Goal: Task Accomplishment & Management: Use online tool/utility

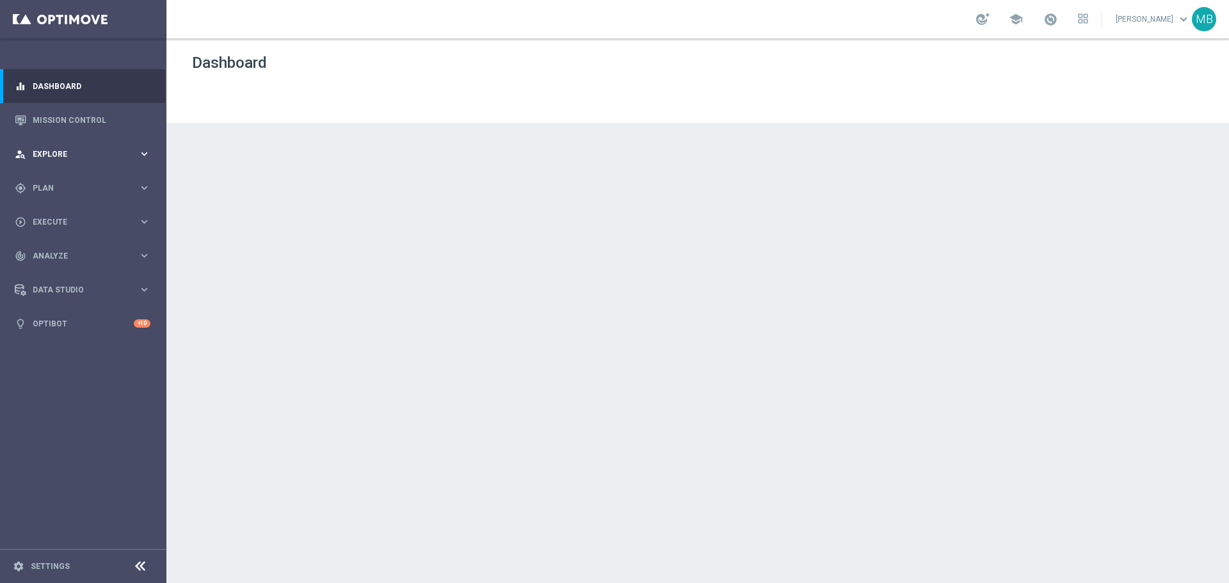
click at [150, 155] on icon "keyboard_arrow_right" at bounding box center [144, 154] width 12 height 12
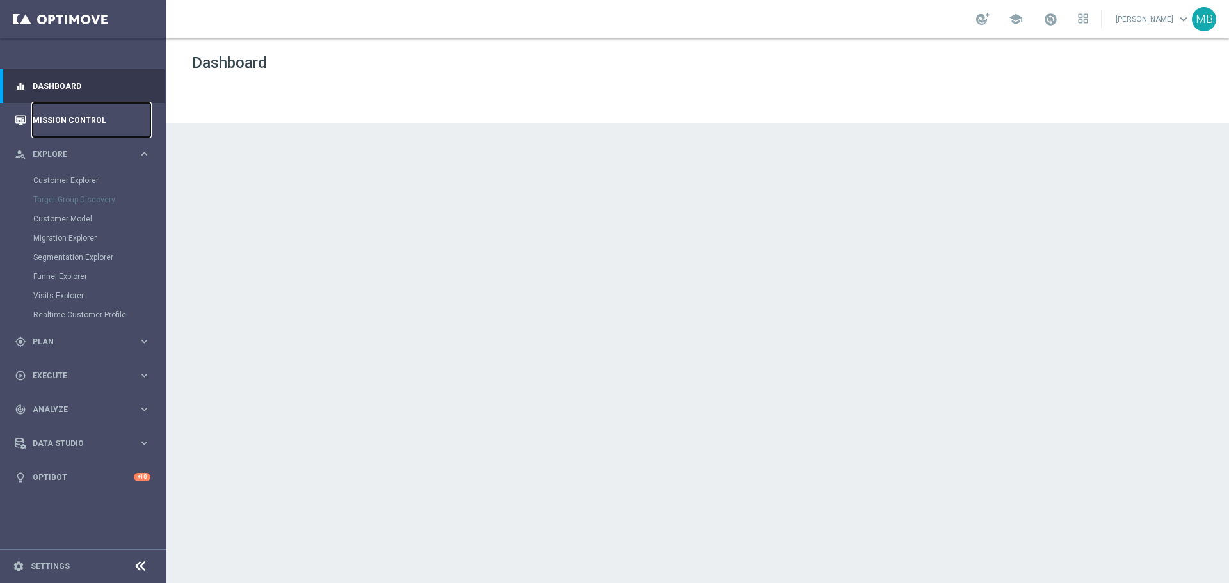
click at [125, 109] on link "Mission Control" at bounding box center [92, 120] width 118 height 34
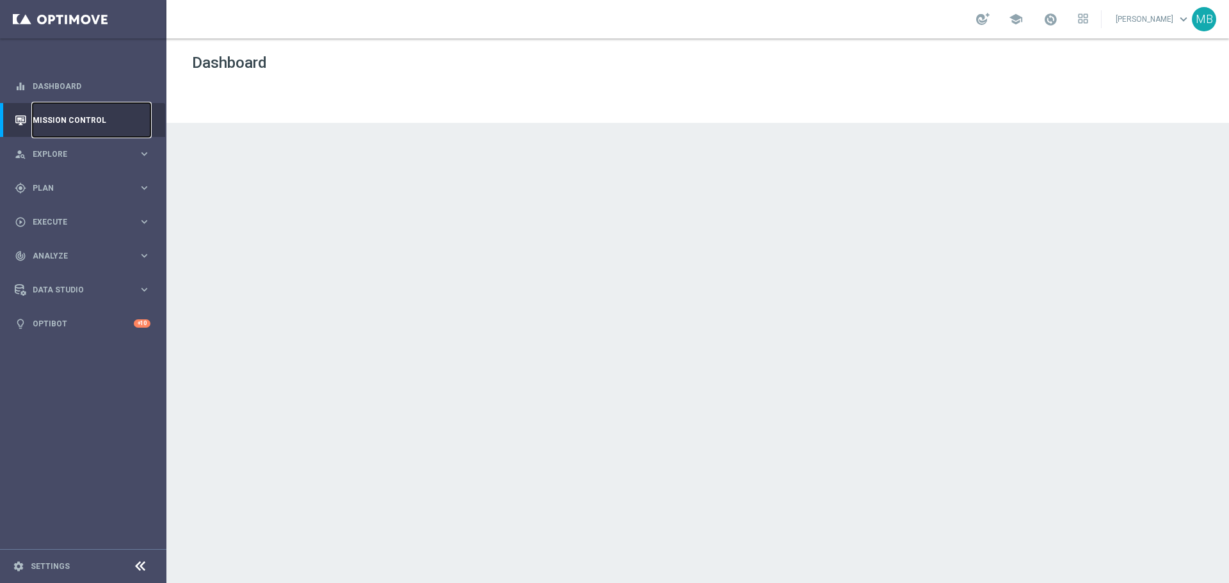
click at [83, 114] on link "Mission Control" at bounding box center [92, 120] width 118 height 34
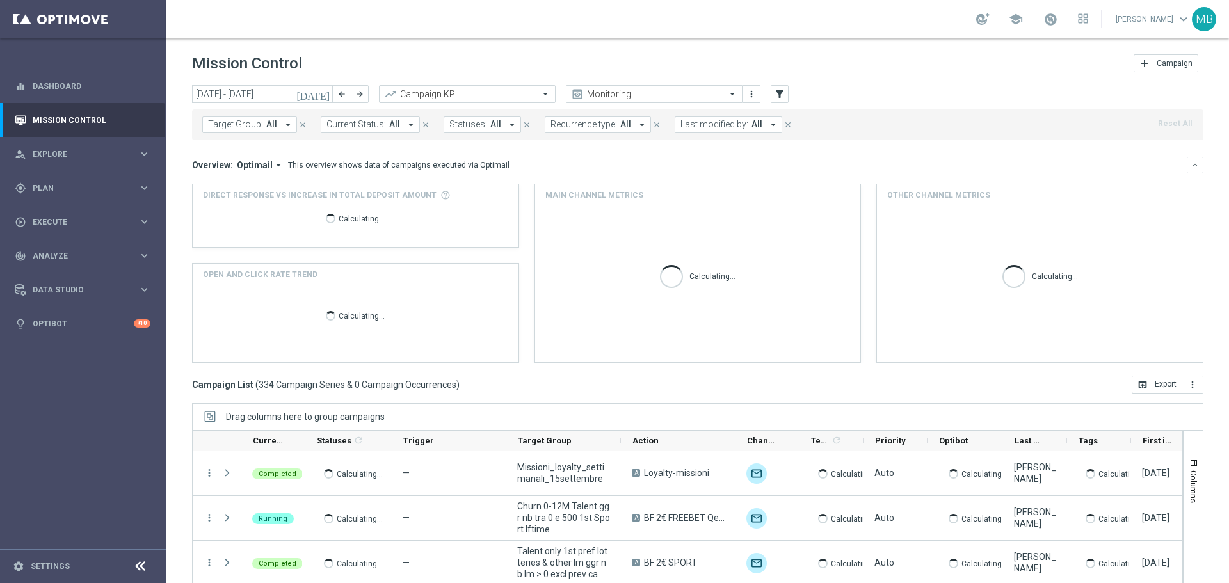
click at [767, 127] on icon "arrow_drop_down" at bounding box center [773, 125] width 12 height 12
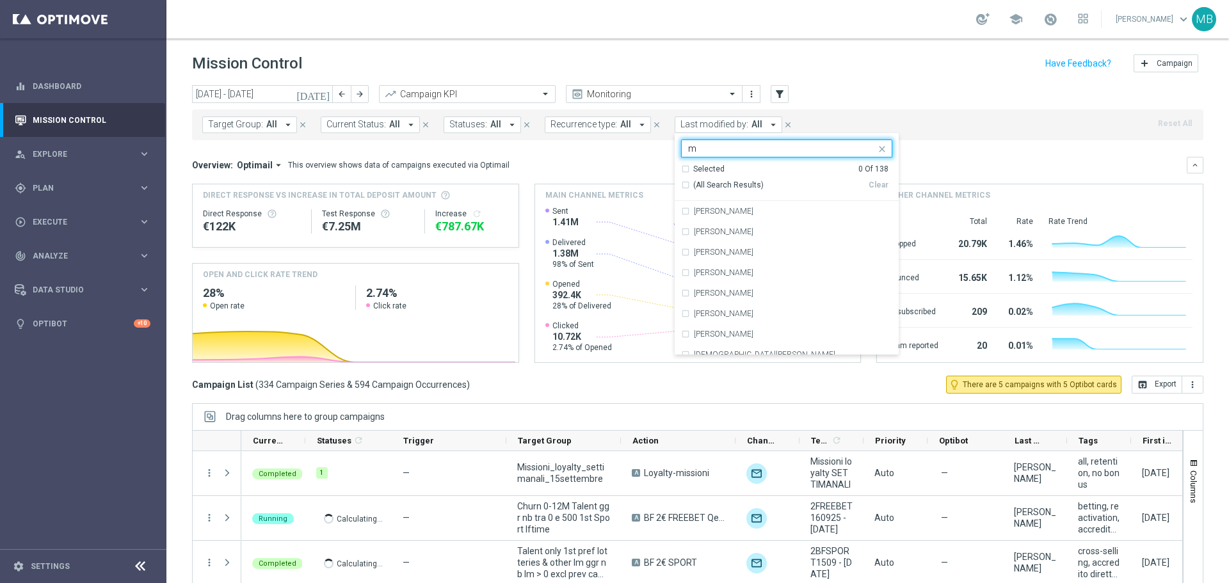
type input "m"
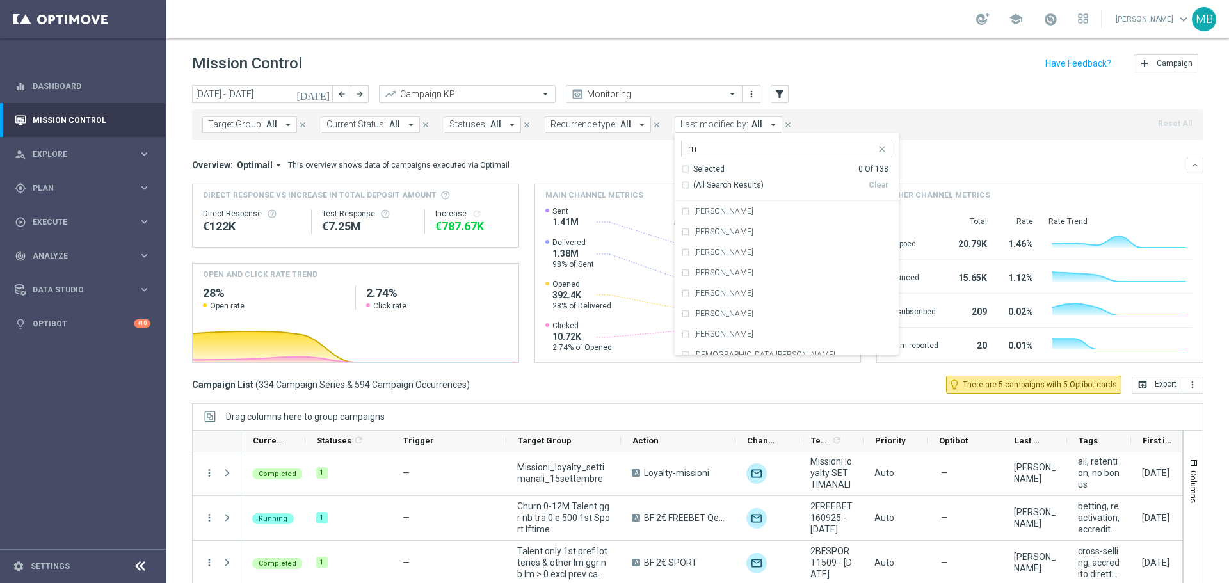
click at [720, 148] on input "m" at bounding box center [781, 148] width 187 height 11
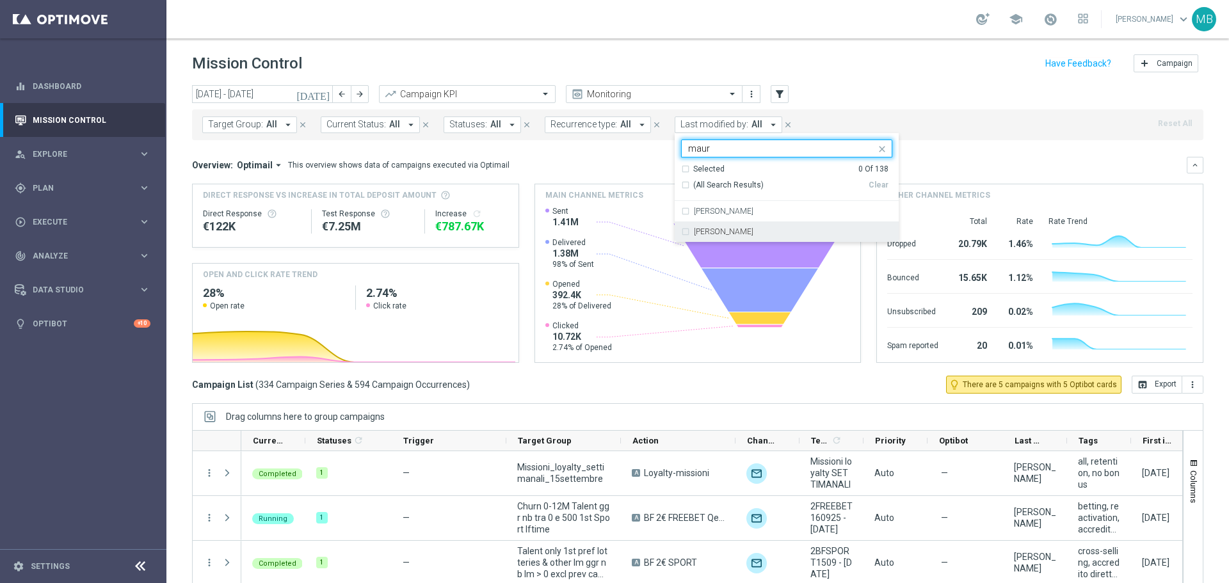
click at [674, 233] on div "[PERSON_NAME]" at bounding box center [786, 231] width 224 height 20
type input "maur"
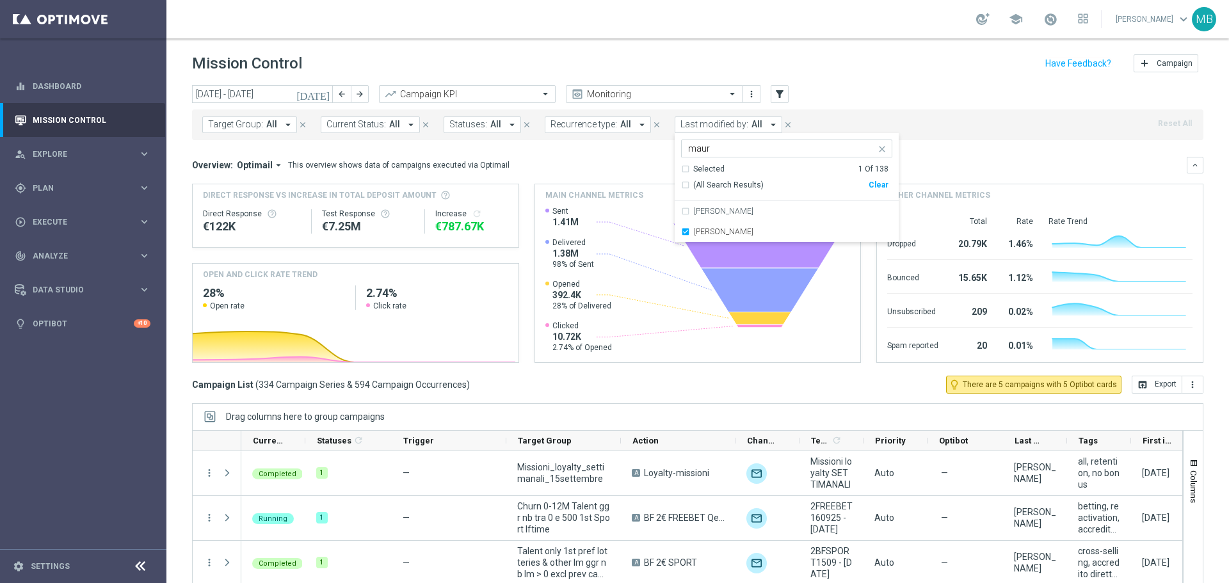
click at [914, 159] on div "Overview: Optimail arrow_drop_down This overview shows data of campaigns execut…" at bounding box center [689, 165] width 994 height 12
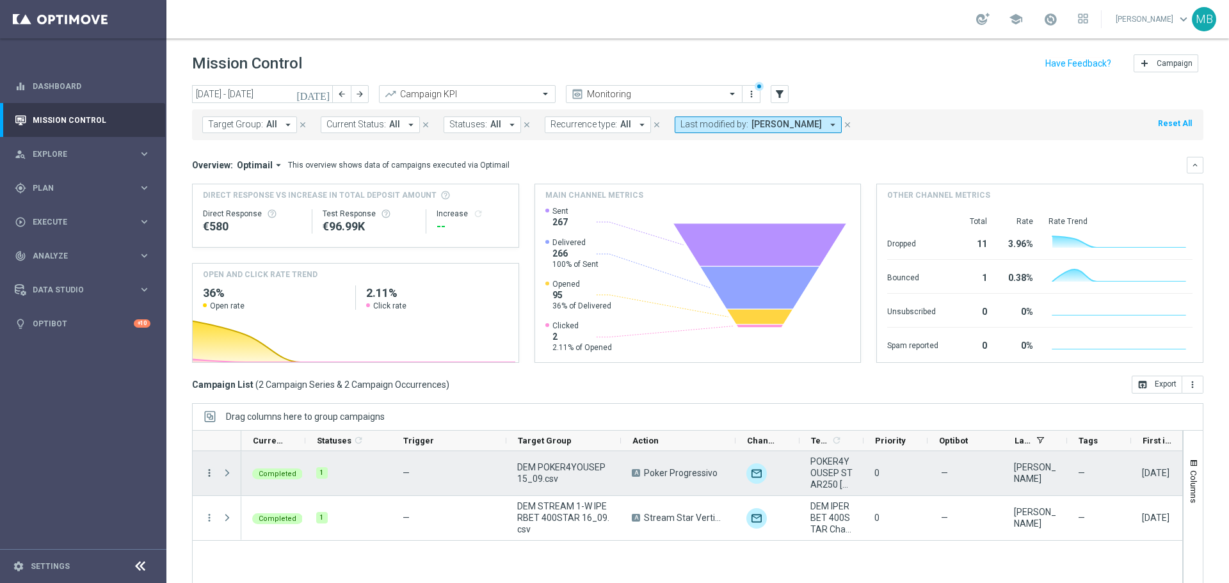
click at [209, 468] on icon "more_vert" at bounding box center [209, 473] width 12 height 12
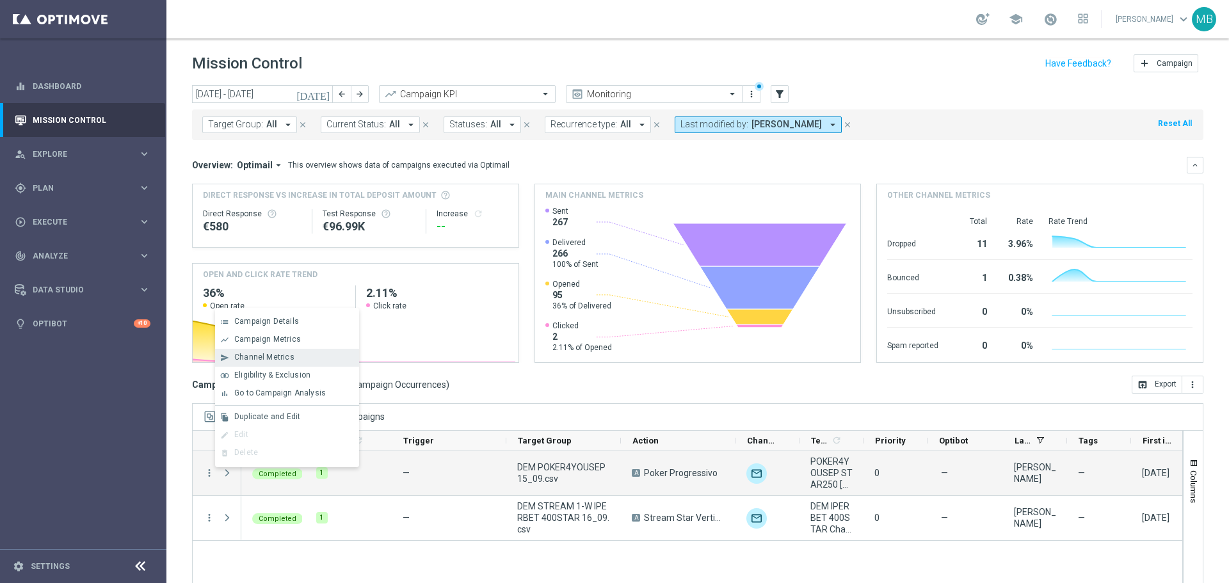
click at [296, 351] on div "send Channel Metrics" at bounding box center [287, 358] width 144 height 18
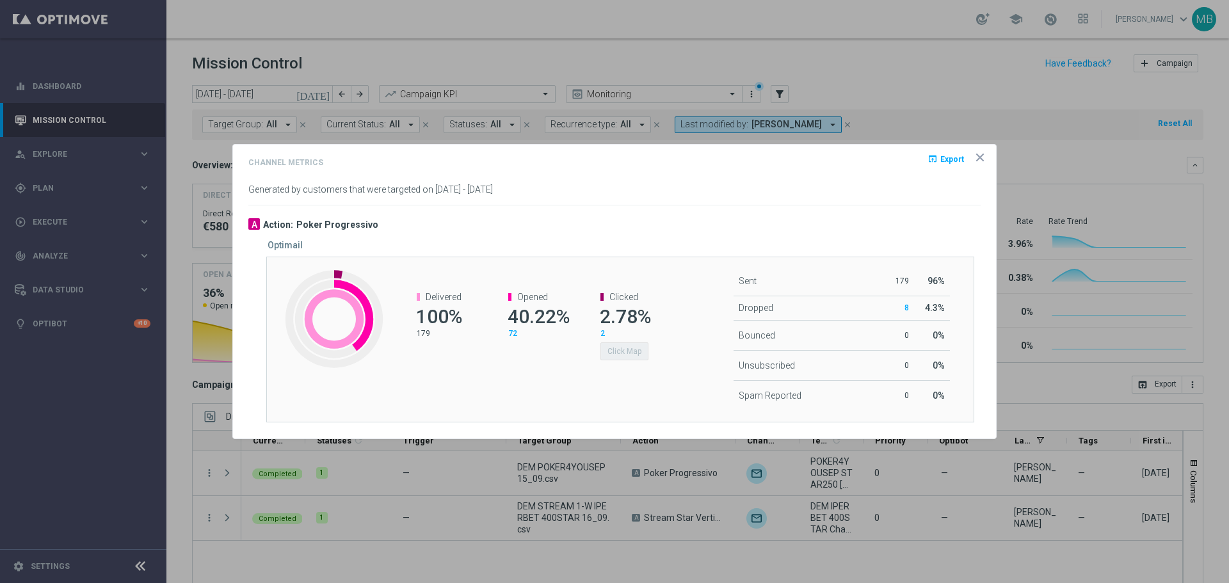
click at [513, 335] on span "72" at bounding box center [512, 333] width 9 height 9
click at [512, 333] on span "72" at bounding box center [512, 333] width 9 height 9
click at [978, 163] on icon "icon" at bounding box center [979, 157] width 13 height 13
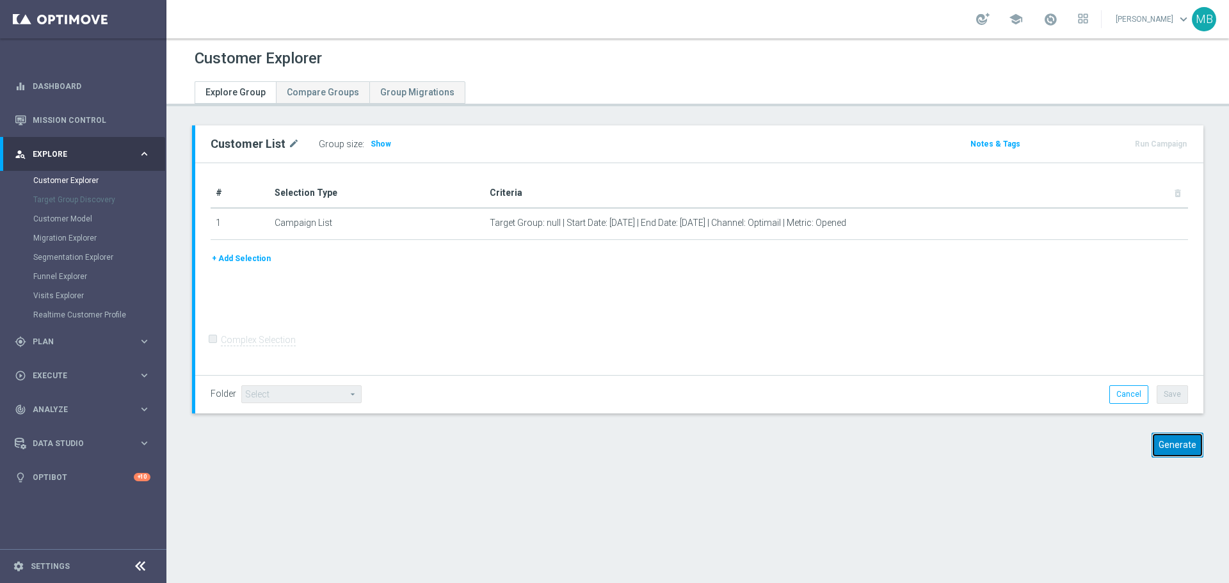
click at [1165, 450] on button "Generate" at bounding box center [1177, 445] width 52 height 25
click at [1167, 447] on button "Generate" at bounding box center [1177, 445] width 52 height 25
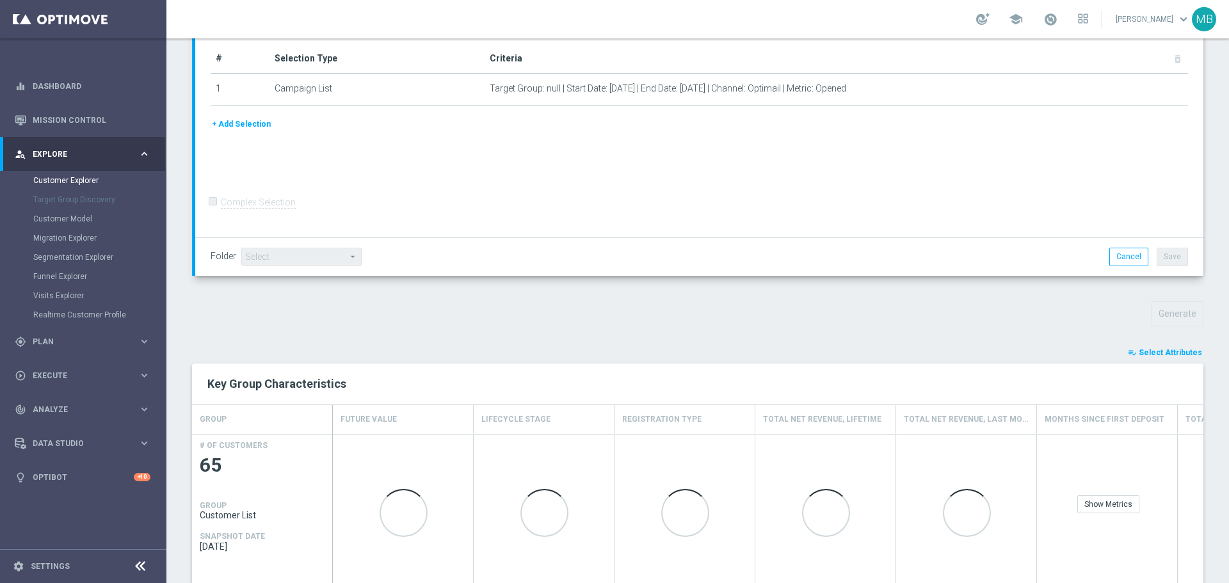
scroll to position [231, 0]
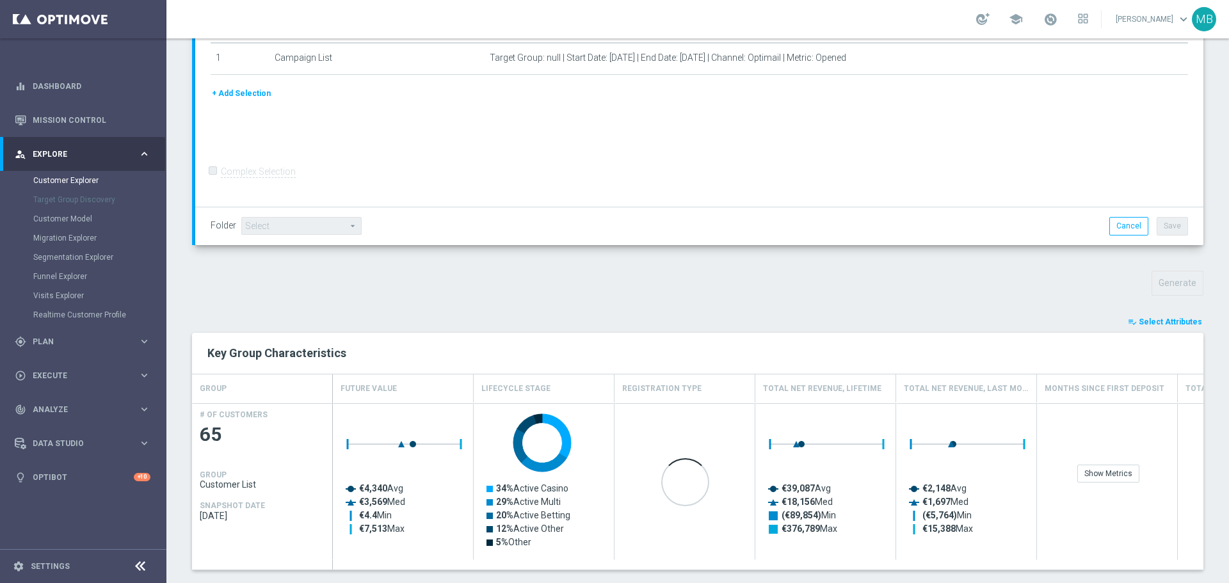
click at [1128, 316] on button "playlist_add_check Select Attributes" at bounding box center [1164, 322] width 77 height 14
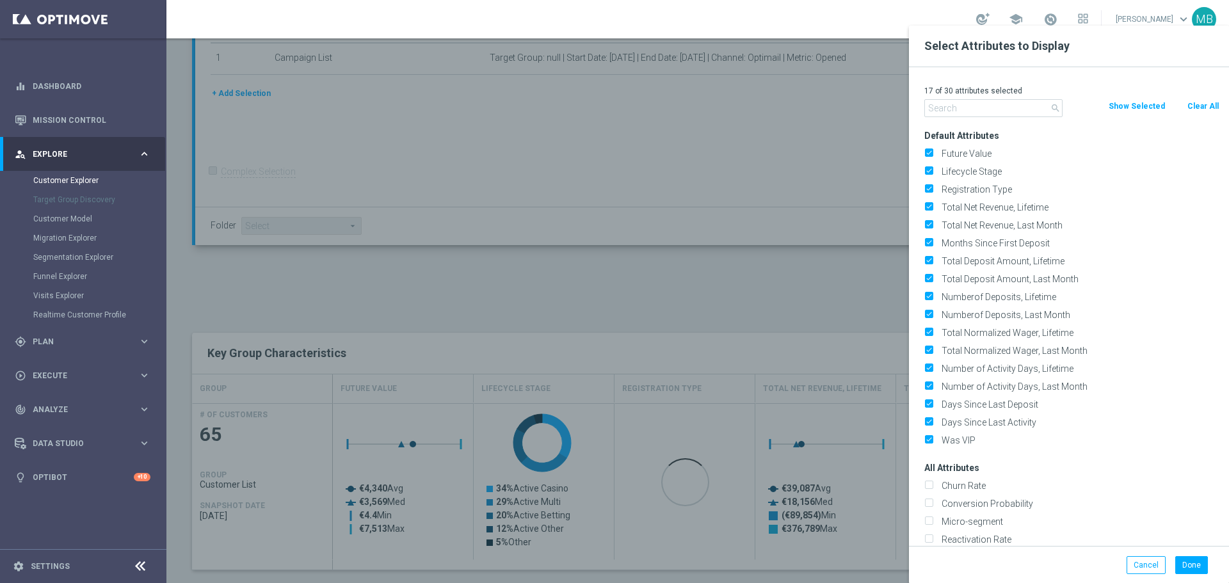
click at [1199, 103] on button "Clear All" at bounding box center [1203, 106] width 34 height 14
checkbox input "false"
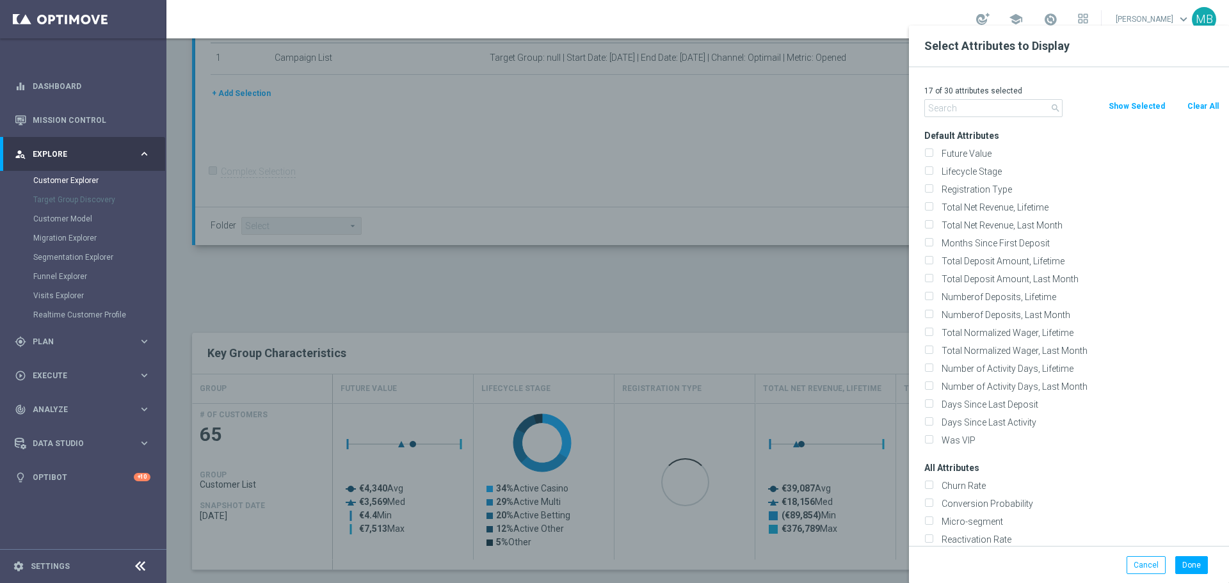
checkbox input "false"
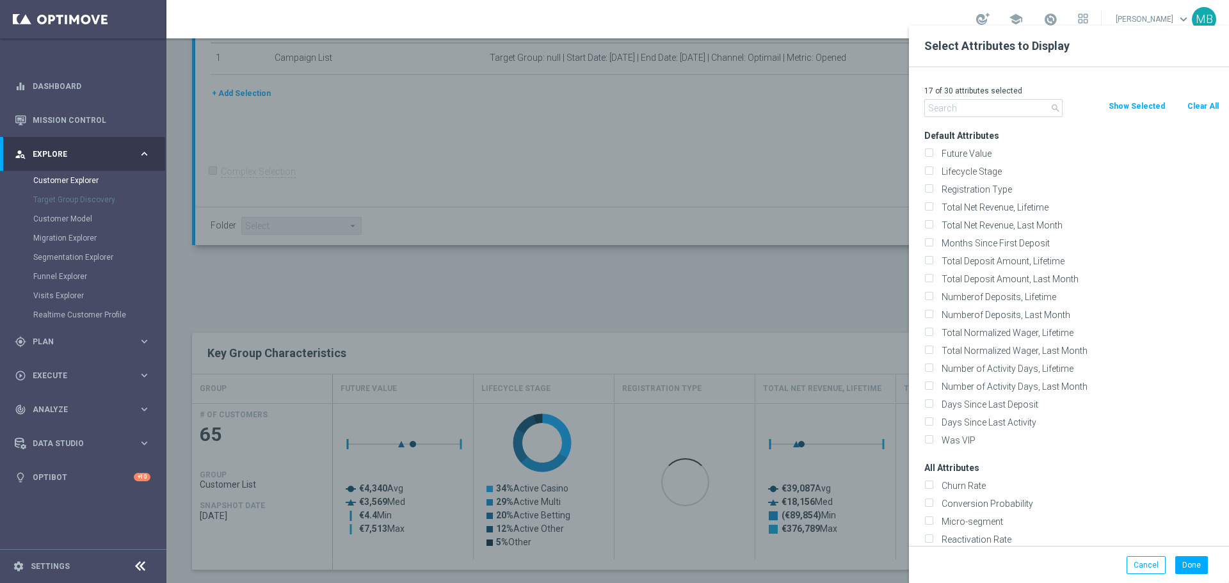
checkbox input "false"
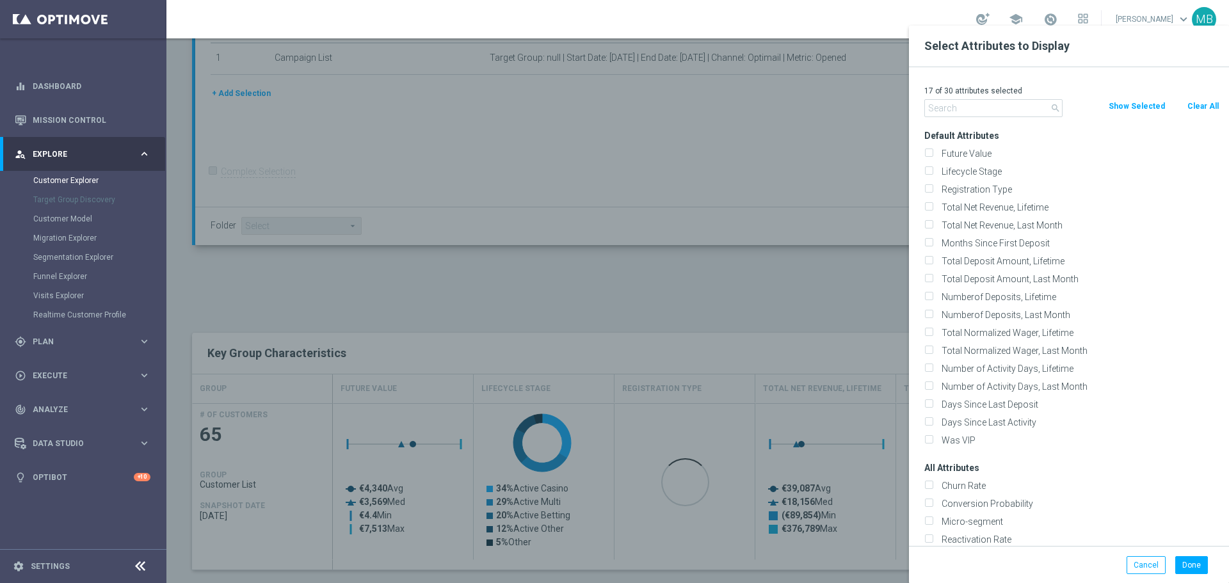
checkbox input "false"
click at [939, 108] on input "text" at bounding box center [993, 108] width 138 height 18
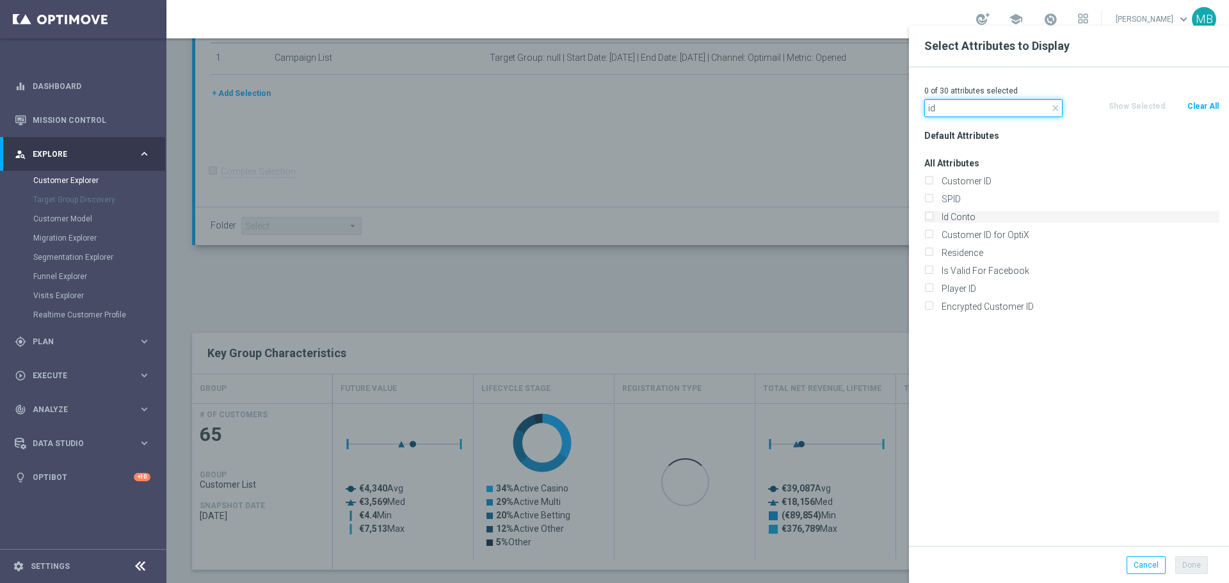
type input "id"
click at [927, 216] on input "Id Conto" at bounding box center [928, 218] width 8 height 8
checkbox input "true"
click at [1181, 564] on button "Done" at bounding box center [1191, 565] width 33 height 18
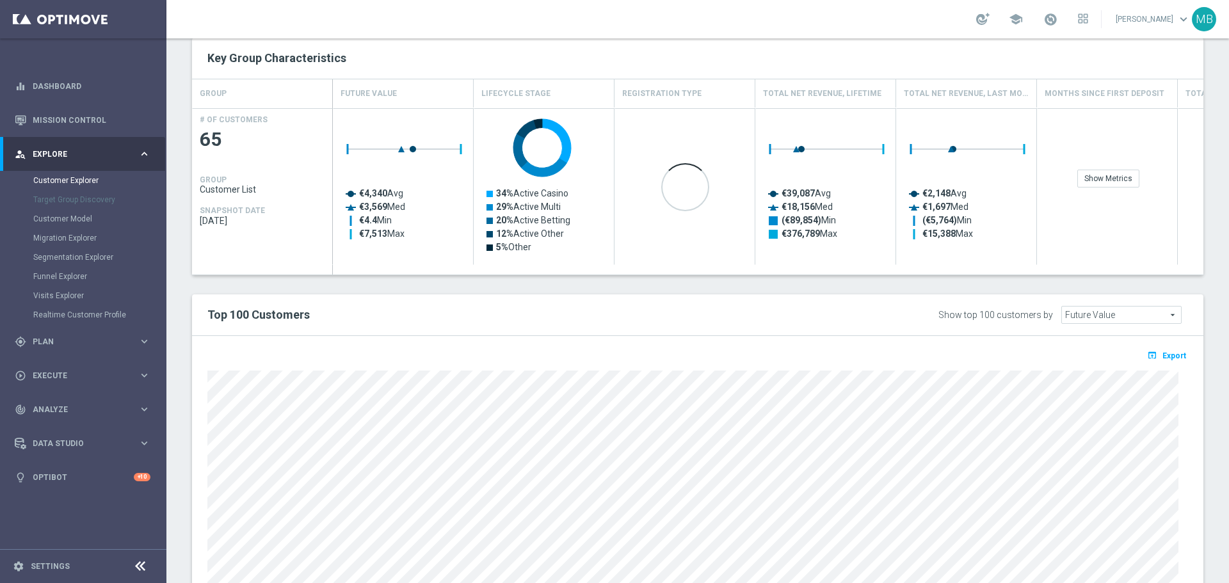
scroll to position [557, 0]
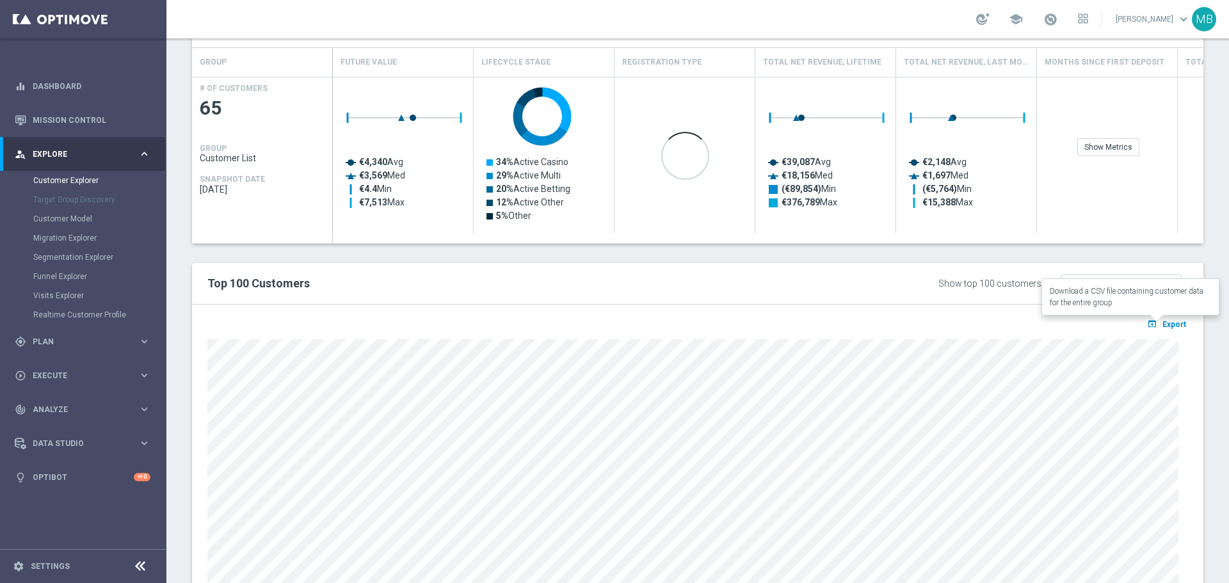
type input "Search"
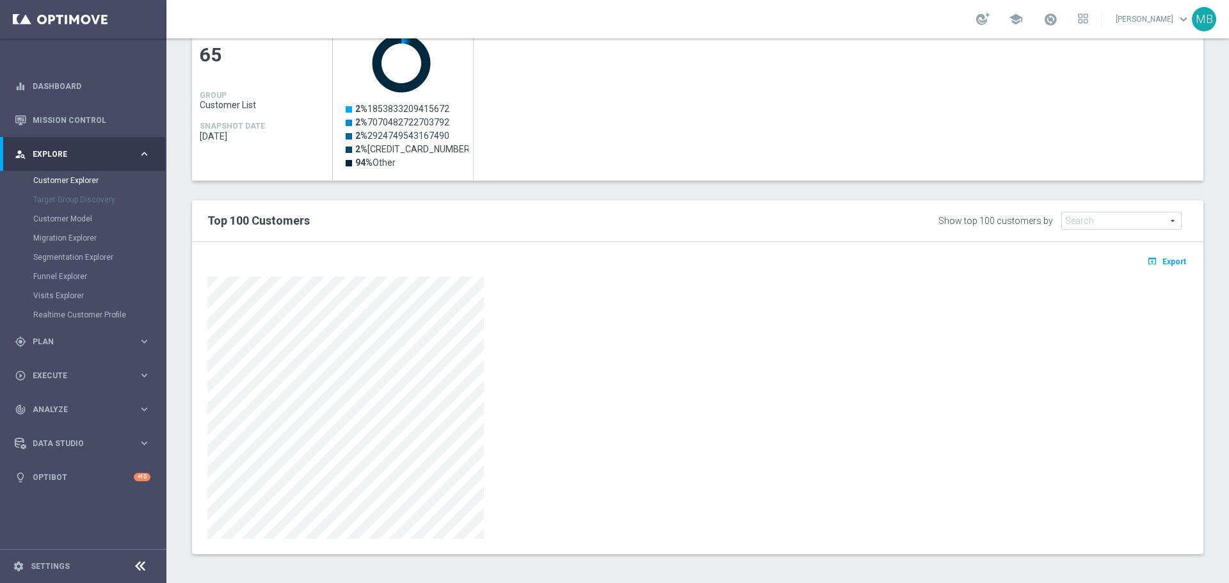
scroll to position [614, 0]
click at [1163, 260] on span "Export" at bounding box center [1174, 258] width 24 height 9
